Goal: Transaction & Acquisition: Purchase product/service

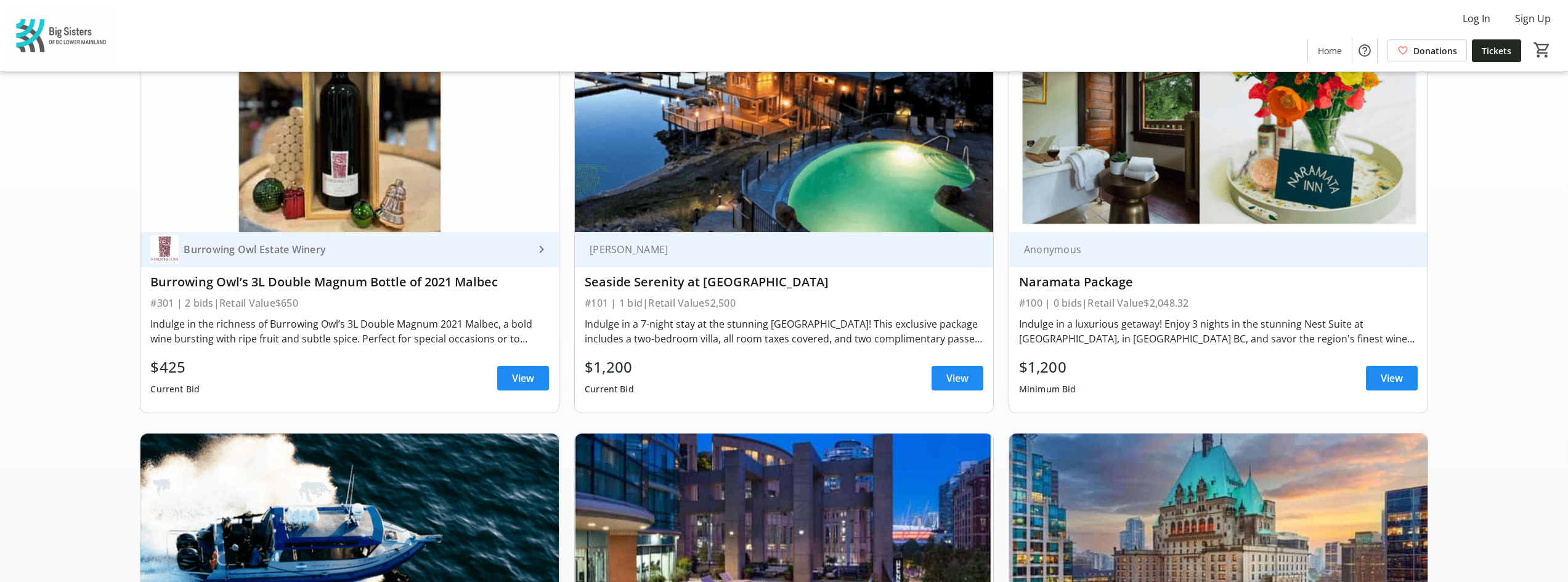
scroll to position [185, 0]
click at [1099, 159] on img at bounding box center [1218, 114] width 418 height 235
click at [942, 376] on span at bounding box center [957, 378] width 51 height 30
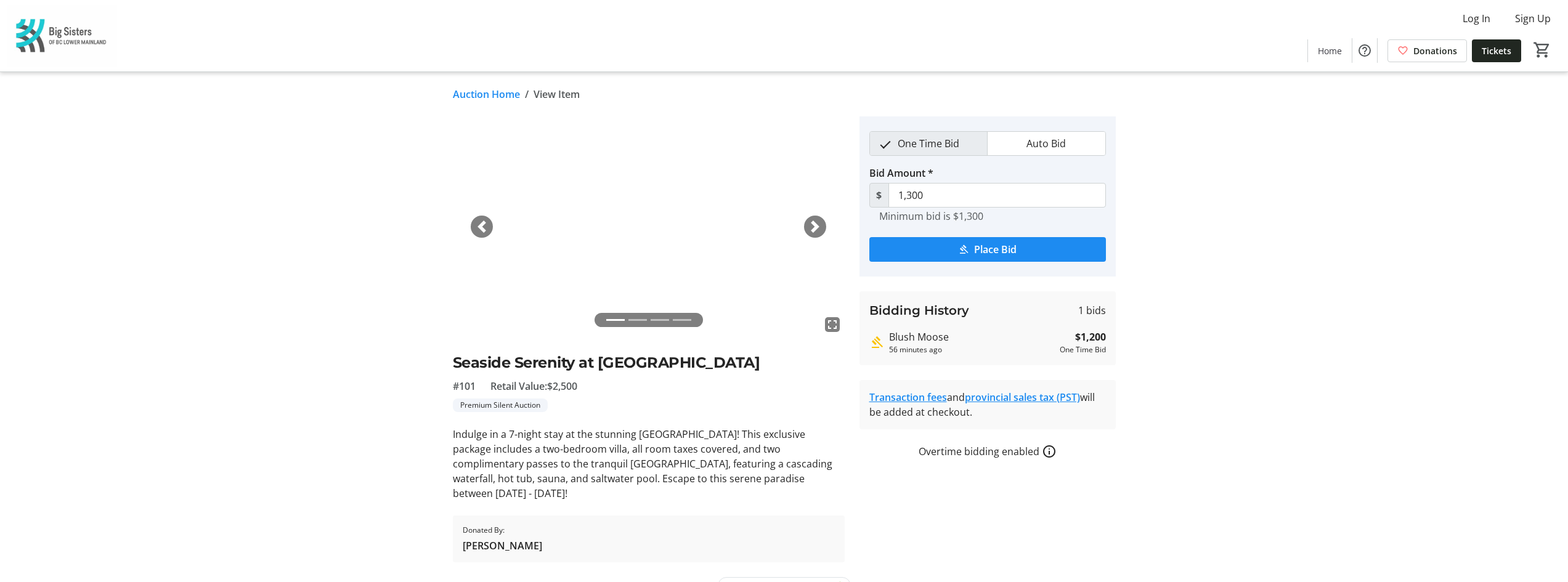
click at [813, 223] on span "button" at bounding box center [815, 226] width 12 height 12
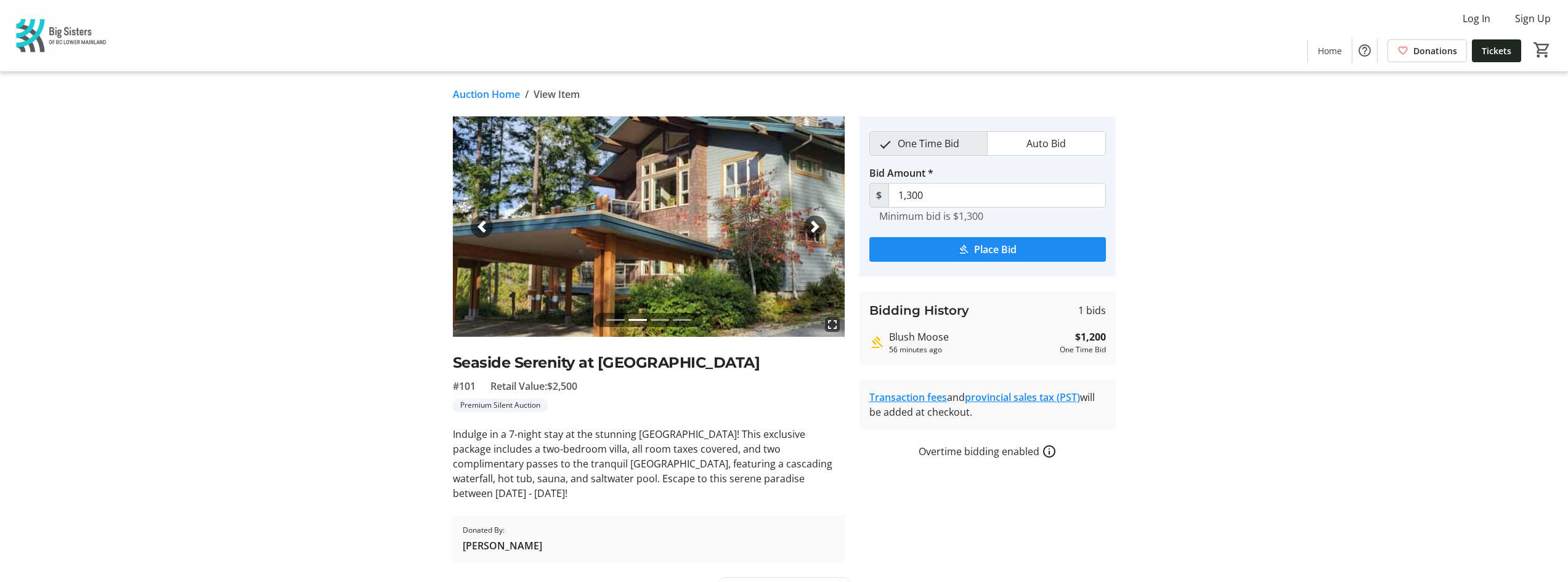
click at [813, 223] on span "button" at bounding box center [815, 226] width 12 height 12
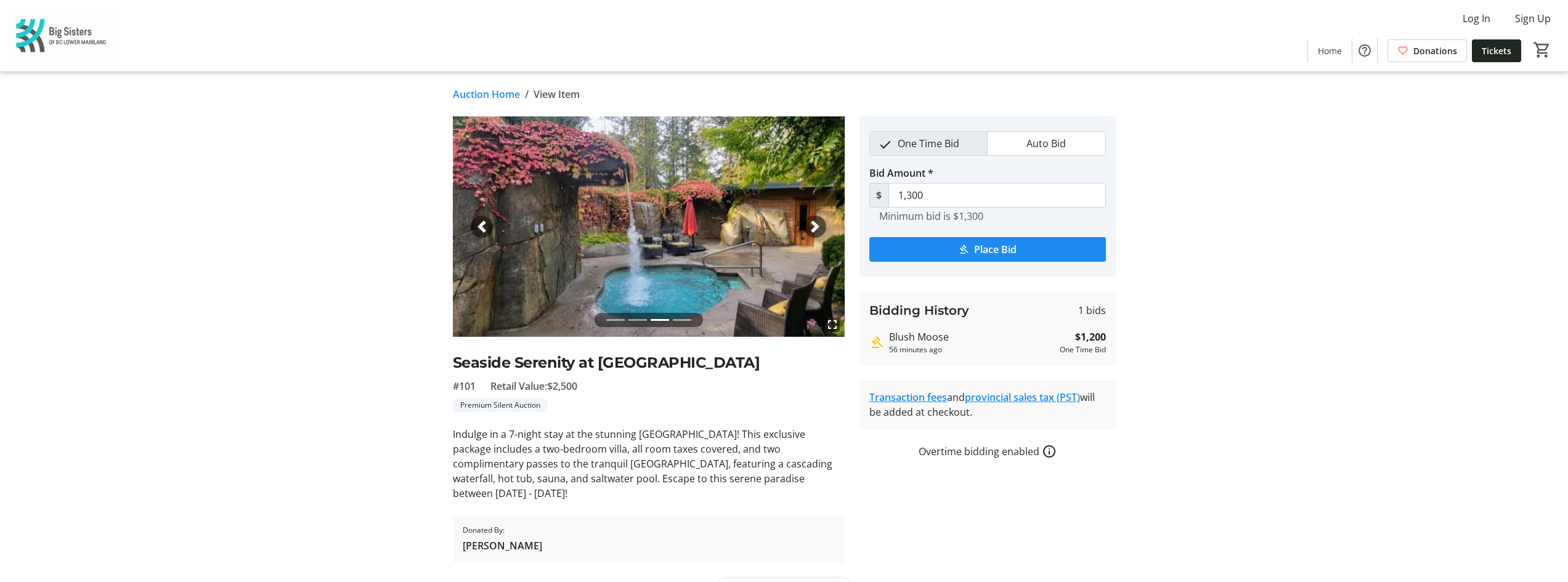
click at [813, 223] on span "button" at bounding box center [815, 226] width 12 height 12
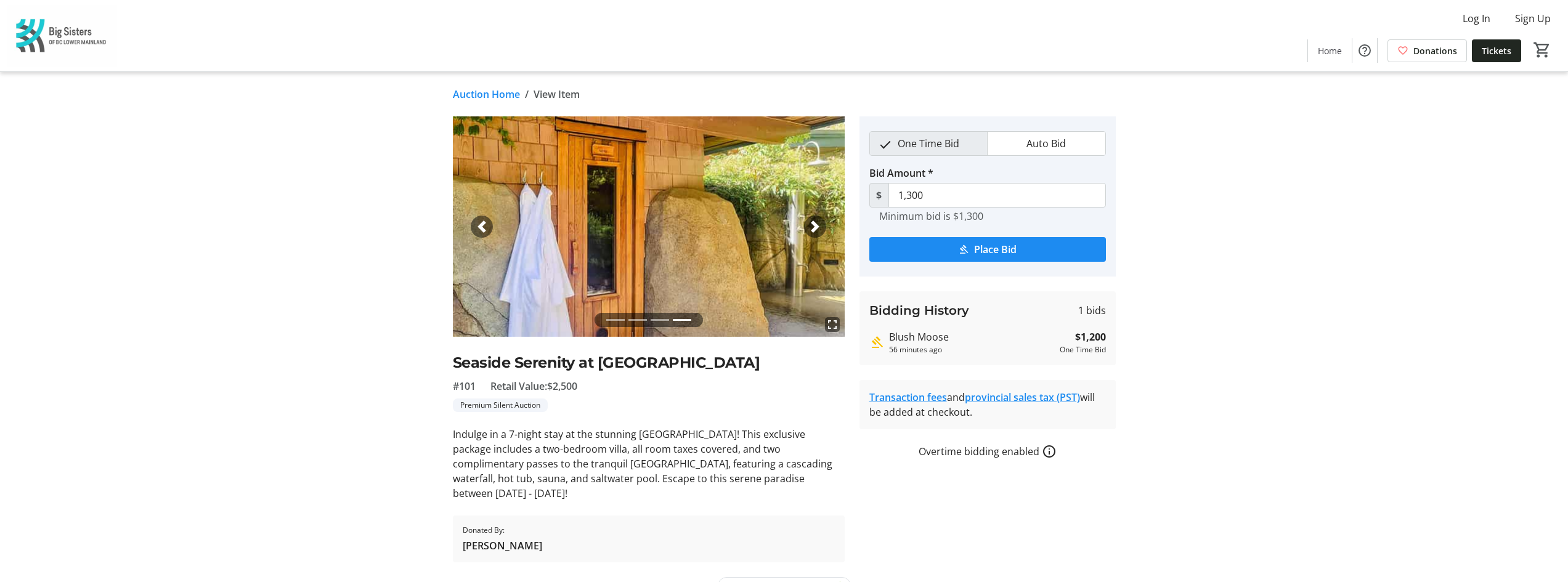
click at [813, 223] on span "button" at bounding box center [815, 226] width 12 height 12
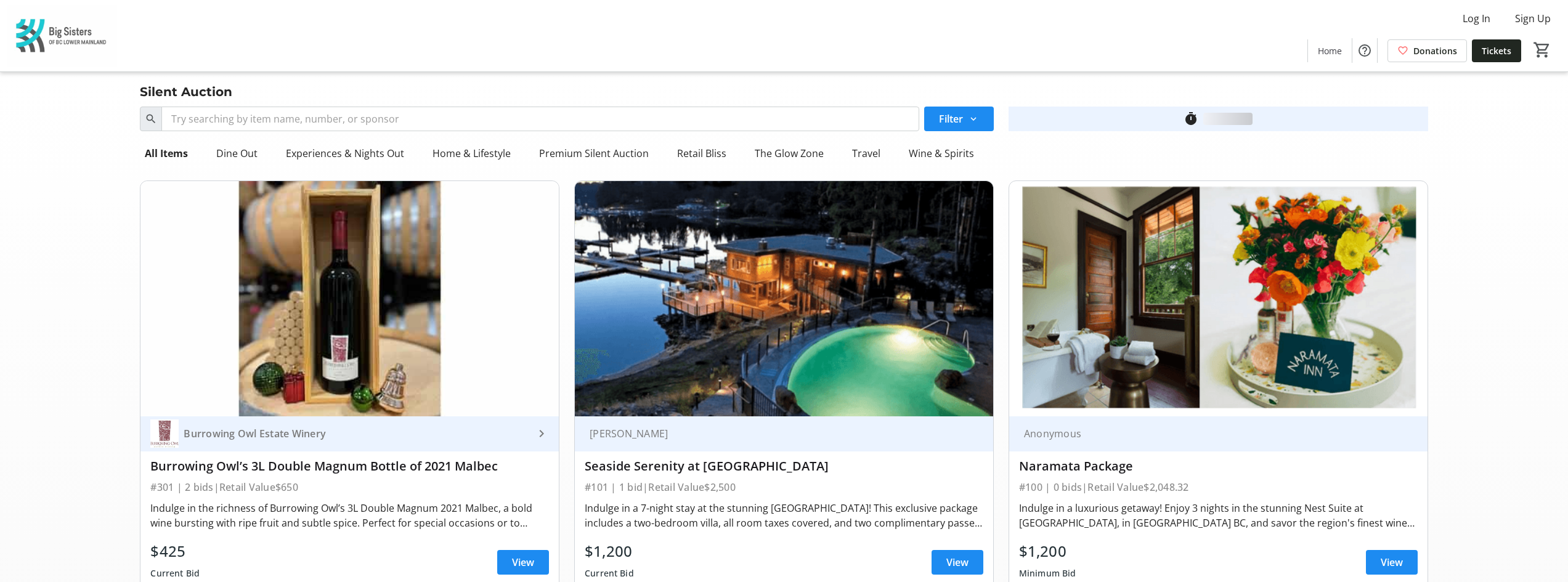
scroll to position [185, 0]
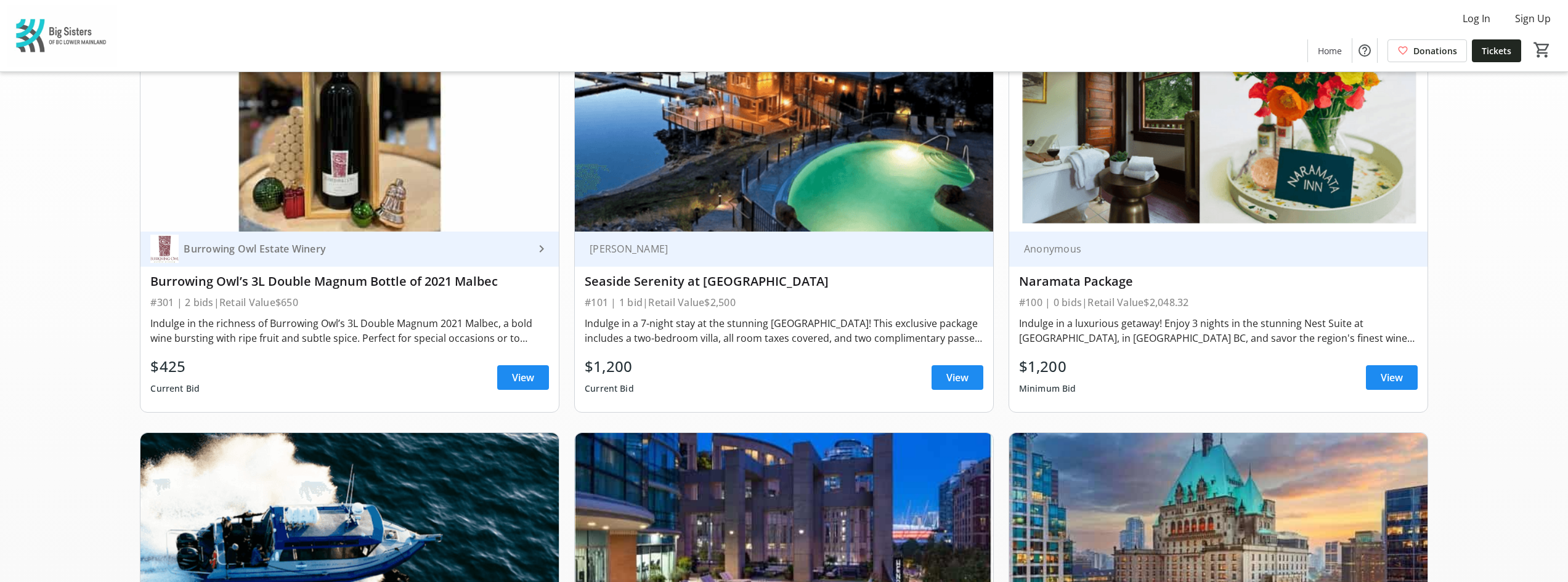
click at [1297, 156] on img at bounding box center [1218, 114] width 418 height 235
click at [1390, 376] on span "View" at bounding box center [1392, 377] width 22 height 15
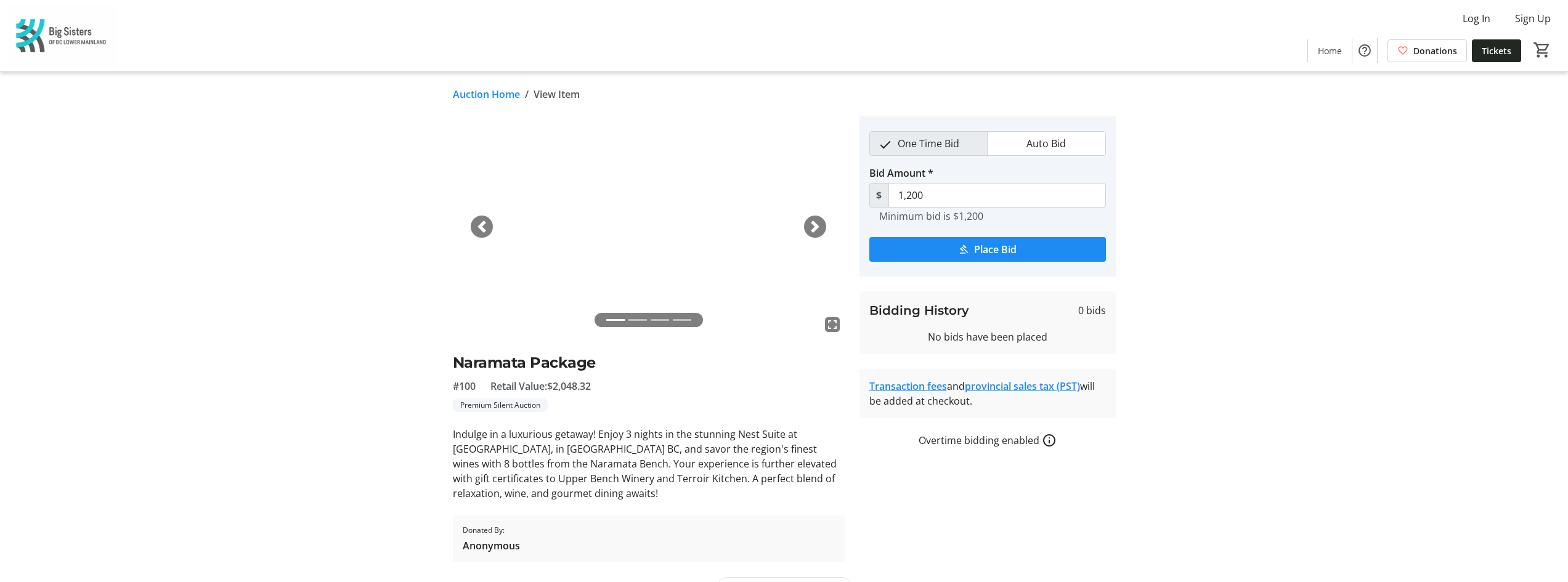
click at [816, 230] on span "button" at bounding box center [815, 226] width 12 height 12
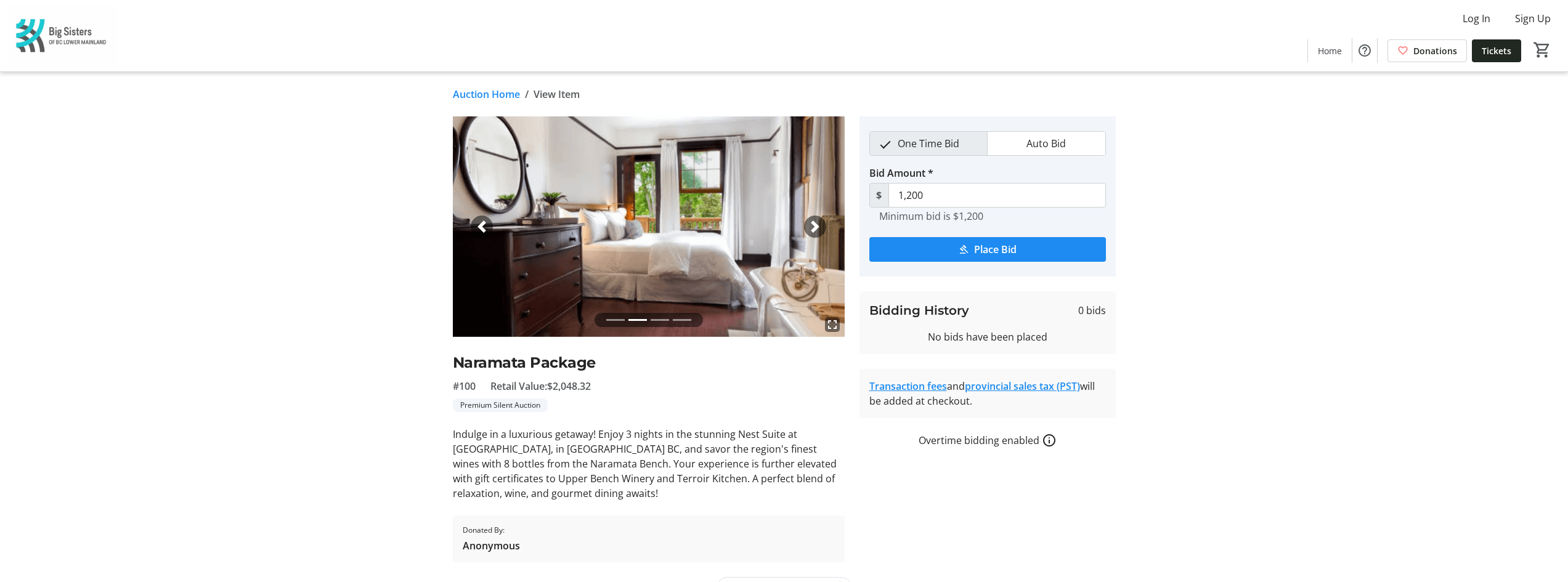
click at [816, 230] on span "button" at bounding box center [815, 226] width 12 height 12
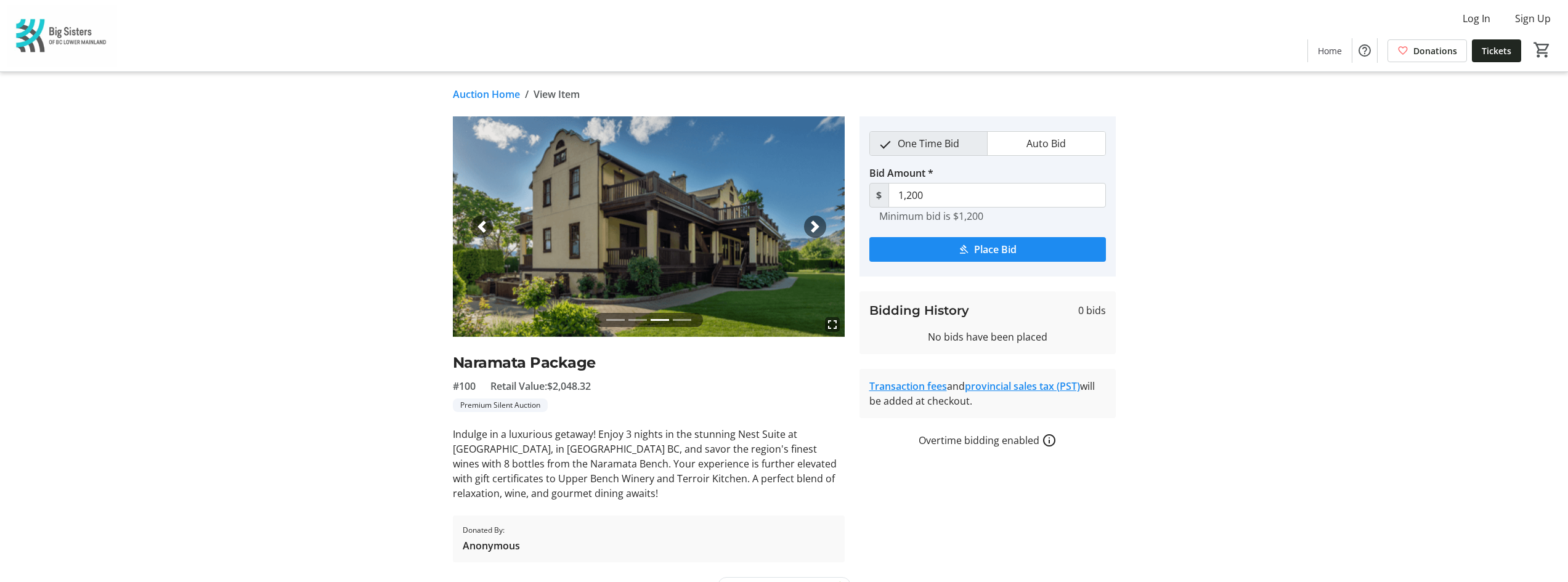
click at [816, 230] on span "button" at bounding box center [815, 226] width 12 height 12
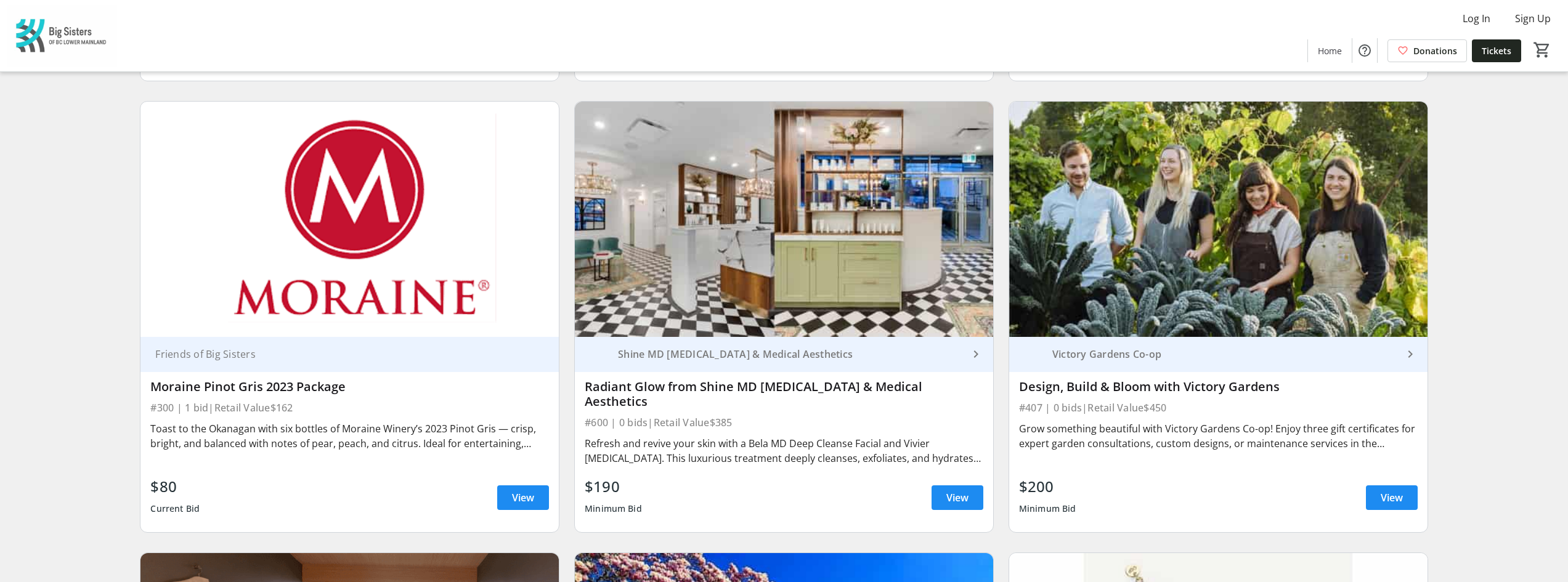
scroll to position [3572, 0]
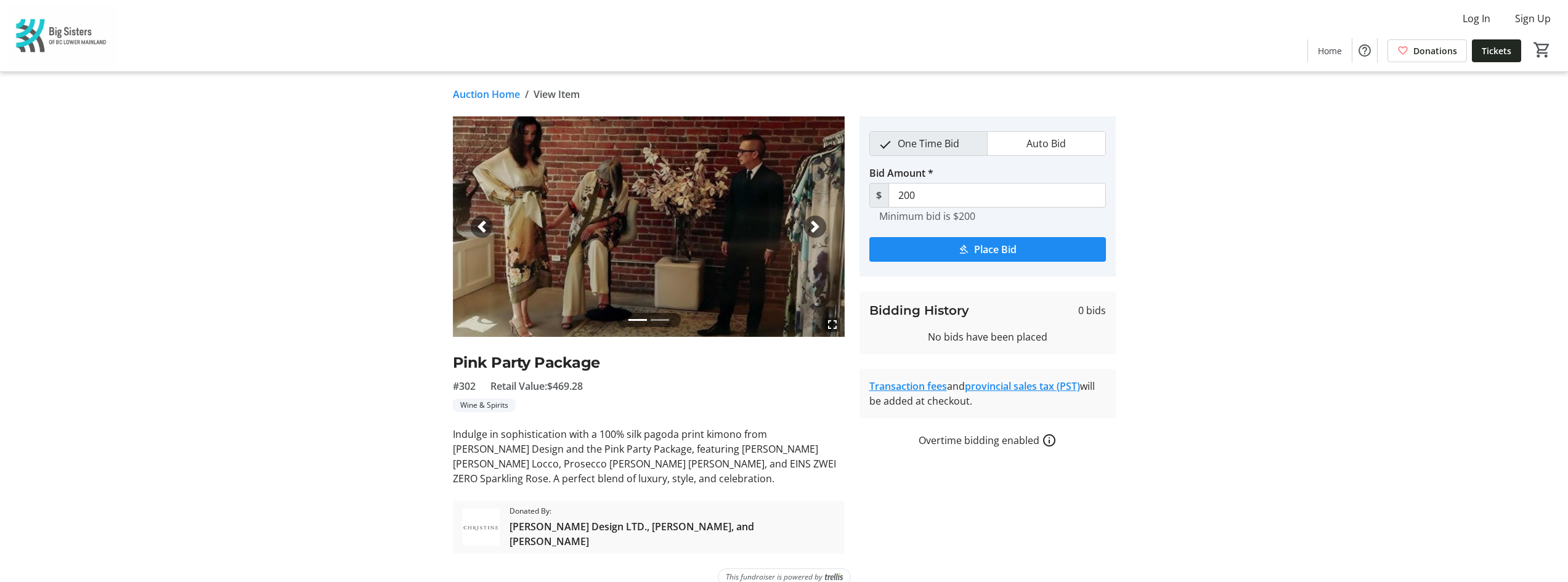
scroll to position [12, 0]
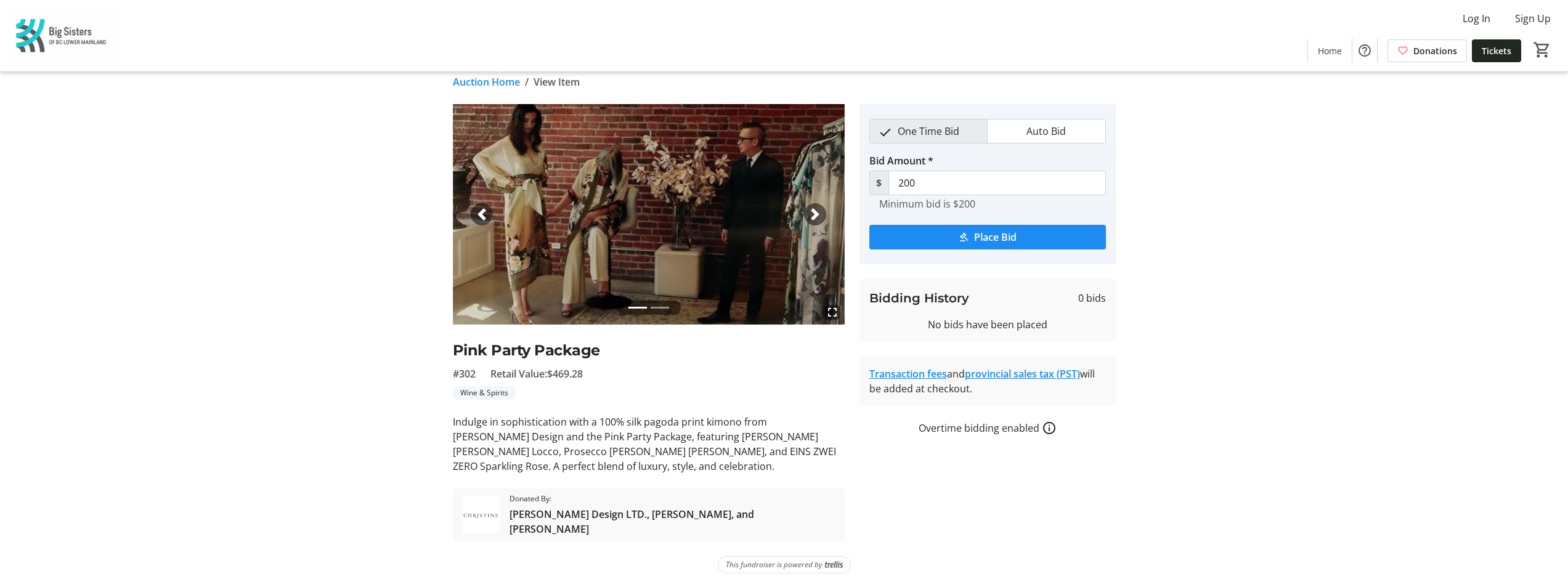
click at [641, 519] on span "[PERSON_NAME] Design LTD., [PERSON_NAME], and [PERSON_NAME]" at bounding box center [673, 521] width 326 height 30
drag, startPoint x: 765, startPoint y: 422, endPoint x: 842, endPoint y: 427, distance: 77.2
click at [842, 427] on p "Indulge in sophistication with a 100% silk pagoda print kimono from [PERSON_NAM…" at bounding box center [649, 444] width 392 height 59
copy p "[PERSON_NAME] Design"
drag, startPoint x: 608, startPoint y: 518, endPoint x: 506, endPoint y: 521, distance: 102.0
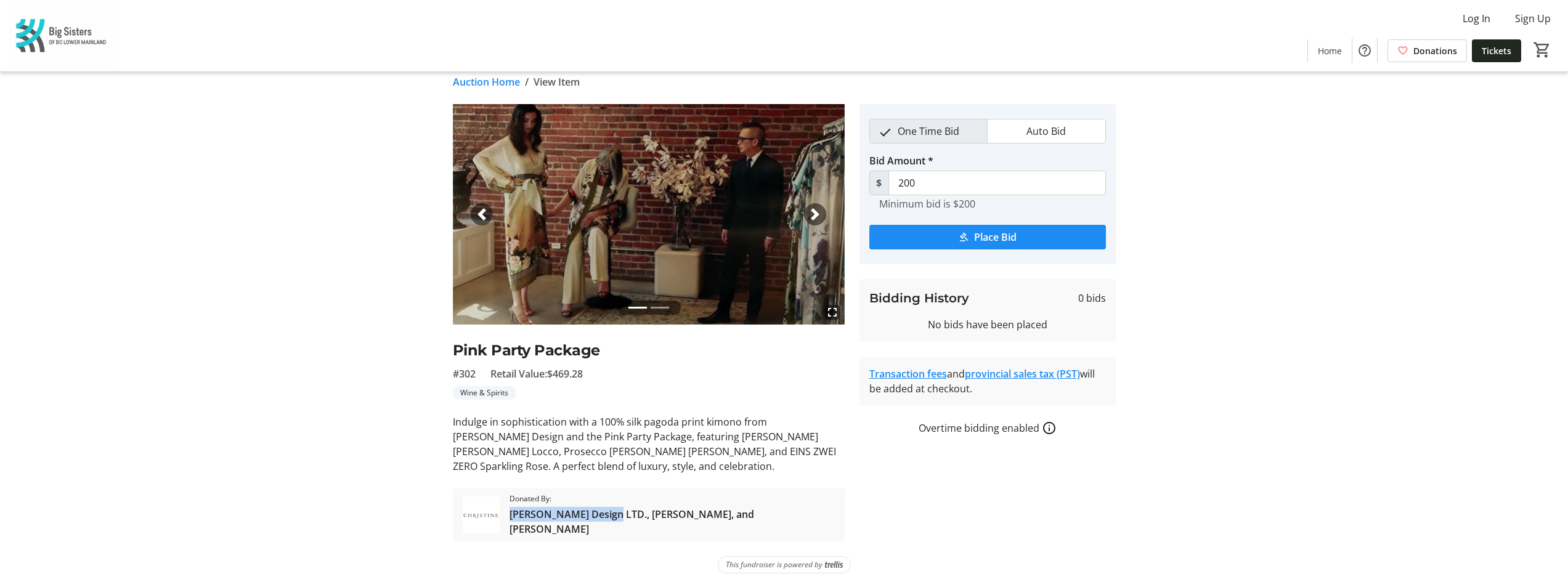
click at [506, 521] on tr-auction-item-sponsor-ui "Donated By: [PERSON_NAME] Design LTD., [PERSON_NAME], and [PERSON_NAME]" at bounding box center [649, 514] width 392 height 53
copy span "[PERSON_NAME] Design LTD"
click at [815, 215] on span "button" at bounding box center [815, 213] width 12 height 12
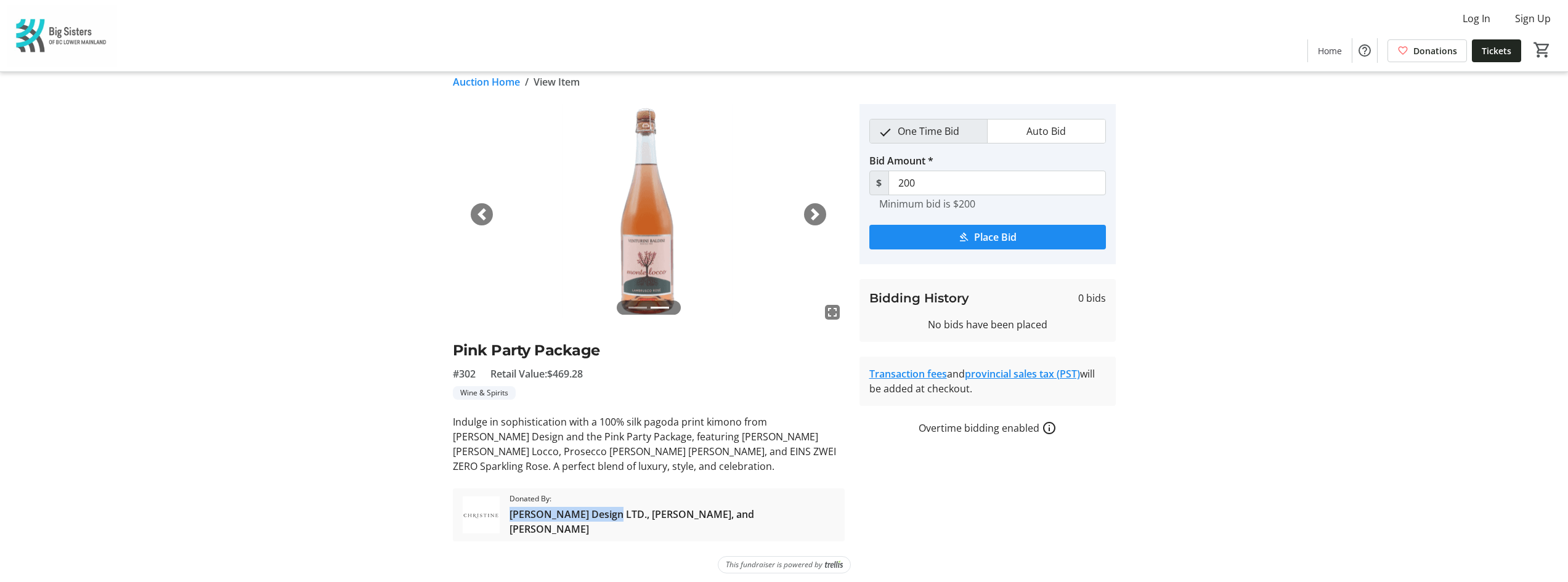
click at [815, 215] on span "button" at bounding box center [815, 213] width 12 height 12
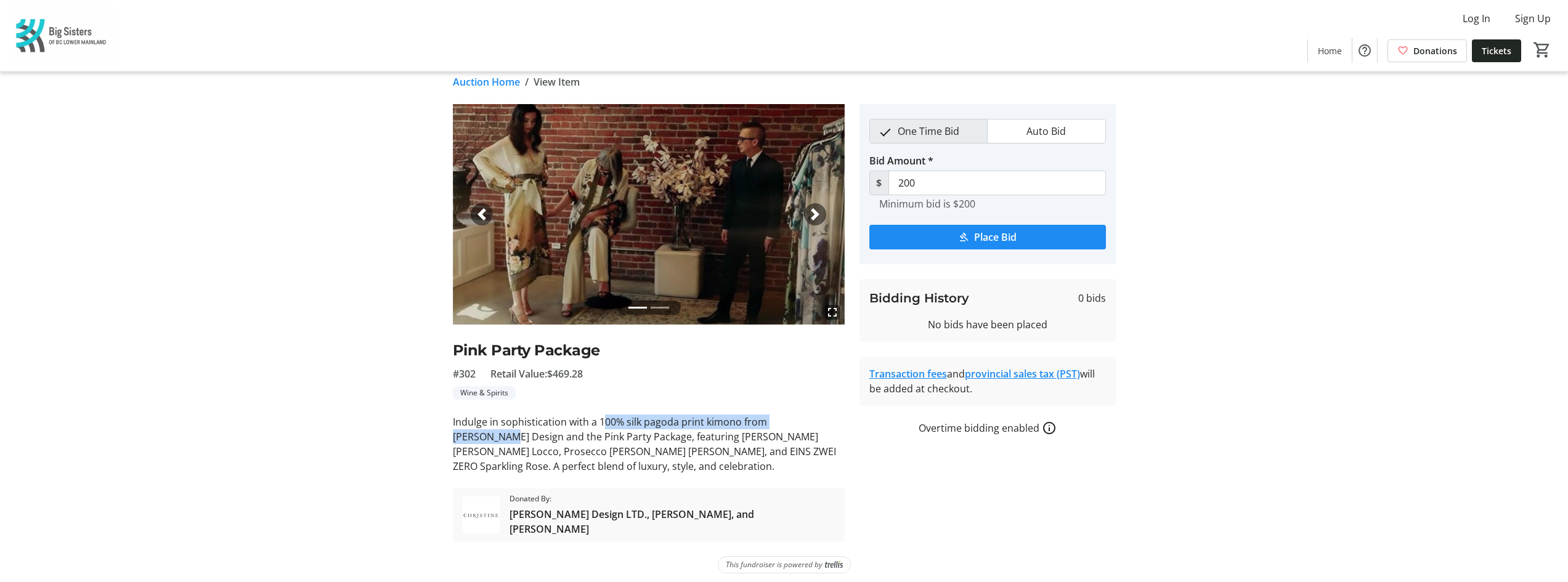
drag, startPoint x: 601, startPoint y: 421, endPoint x: 565, endPoint y: 423, distance: 36.1
click at [810, 423] on p "Indulge in sophistication with a 100% silk pagoda print kimono from [PERSON_NAM…" at bounding box center [649, 444] width 392 height 59
drag, startPoint x: 600, startPoint y: 423, endPoint x: 840, endPoint y: 419, distance: 240.0
click at [840, 419] on p "Indulge in sophistication with a 100% silk pagoda print kimono from [PERSON_NAM…" at bounding box center [649, 444] width 392 height 59
copy p "100% silk pagoda print kimono from [PERSON_NAME] Design"
